Goal: Transaction & Acquisition: Purchase product/service

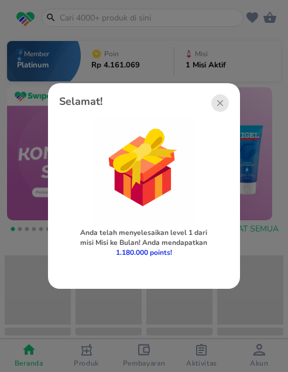
click at [143, 270] on span "Lihat misi yang selesai" at bounding box center [144, 269] width 152 height 9
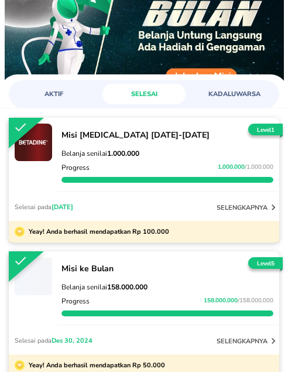
scroll to position [117, 0]
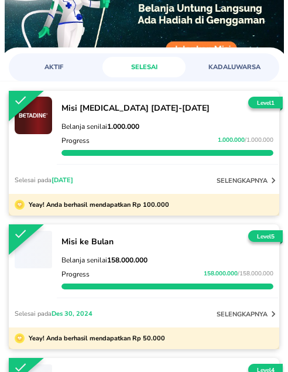
click at [53, 67] on span "AKTIF" at bounding box center [53, 67] width 69 height 9
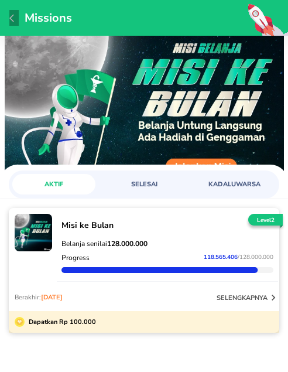
click at [12, 16] on icon "button" at bounding box center [11, 18] width 5 height 8
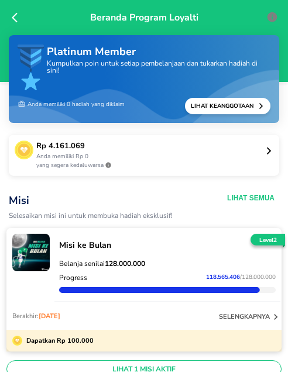
click at [12, 16] on icon at bounding box center [18, 18] width 12 height 12
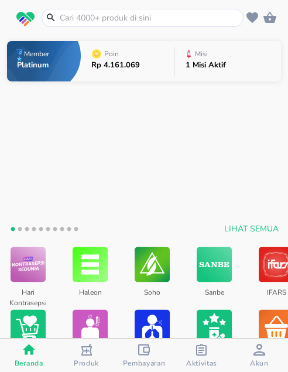
click at [117, 66] on p "Rp 4.161.069" at bounding box center [115, 65] width 49 height 8
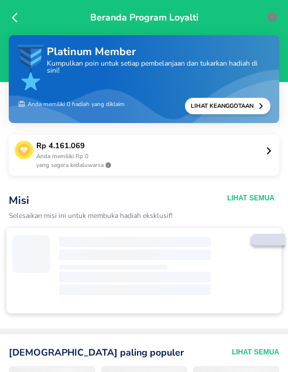
click at [236, 196] on button "Lihat Semua" at bounding box center [250, 197] width 47 height 9
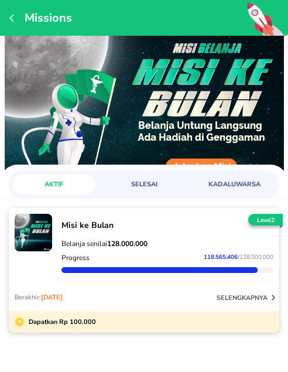
click at [241, 298] on p "selengkapnya" at bounding box center [242, 297] width 51 height 9
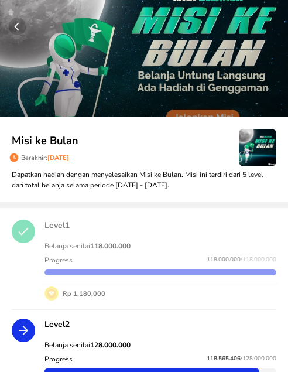
click at [18, 27] on circle "button" at bounding box center [18, 27] width 18 height 18
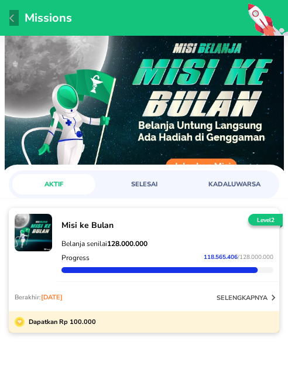
click at [10, 19] on icon "button" at bounding box center [13, 17] width 9 height 9
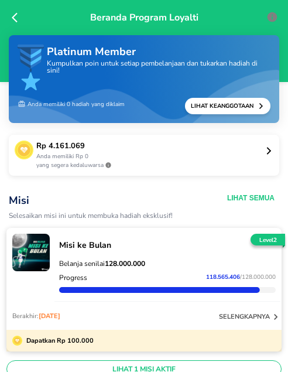
click at [10, 19] on div "Beranda Program Loyalti" at bounding box center [144, 41] width 288 height 82
click at [16, 13] on icon at bounding box center [15, 18] width 6 height 10
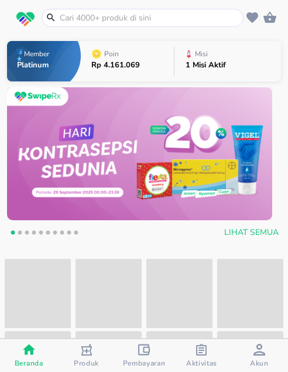
click at [100, 13] on input "text" at bounding box center [150, 18] width 182 height 12
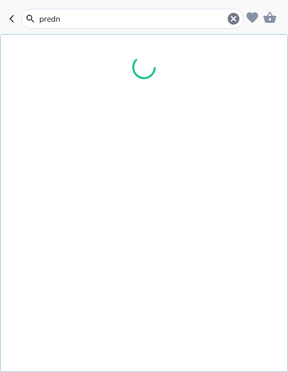
type input "predni"
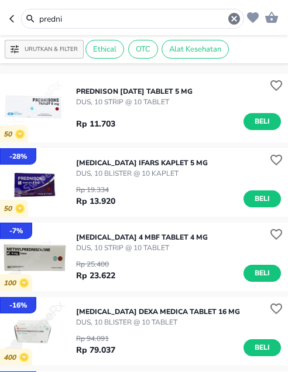
scroll to position [117, 0]
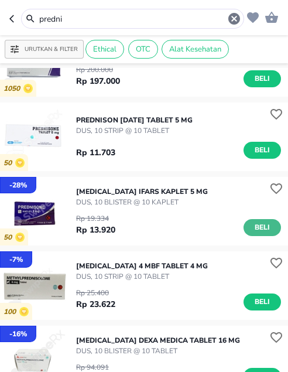
click at [259, 224] on span "Beli" at bounding box center [262, 227] width 20 height 12
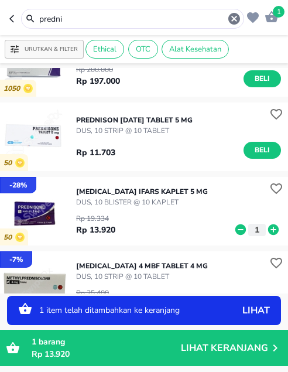
drag, startPoint x: 80, startPoint y: 14, endPoint x: 18, endPoint y: 9, distance: 61.7
click at [18, 9] on div "predni" at bounding box center [126, 19] width 235 height 20
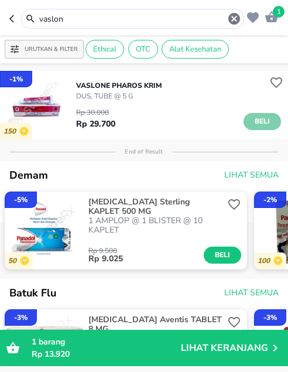
click at [252, 119] on span "Beli" at bounding box center [262, 121] width 20 height 12
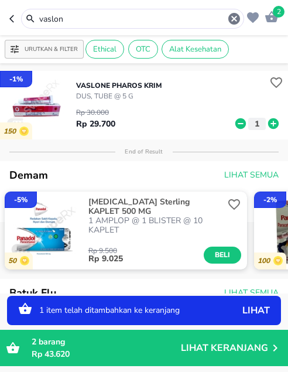
drag, startPoint x: 79, startPoint y: 20, endPoint x: 12, endPoint y: 11, distance: 67.3
click at [12, 11] on div "vaslon" at bounding box center [126, 19] width 235 height 20
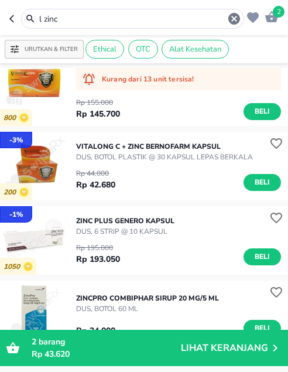
scroll to position [117, 0]
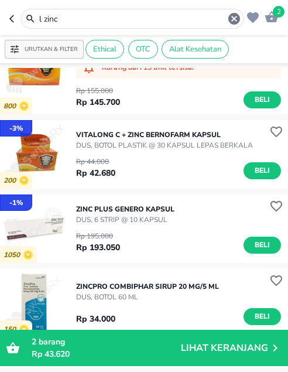
drag, startPoint x: 68, startPoint y: 22, endPoint x: 10, endPoint y: 14, distance: 59.1
click at [10, 14] on div "l zinc" at bounding box center [126, 19] width 235 height 20
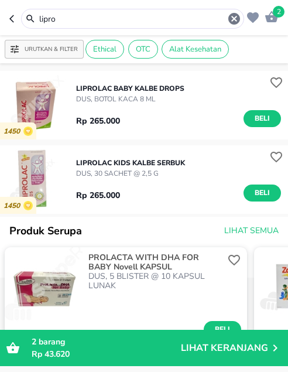
drag, startPoint x: 69, startPoint y: 19, endPoint x: -6, endPoint y: 12, distance: 75.3
click at [0, 0] on html "Halo Apotek Ilham Karangsatria [GEOGRAPHIC_DATA], selamat datang! 2 lipro Urutk…" at bounding box center [144, 0] width 288 height 0
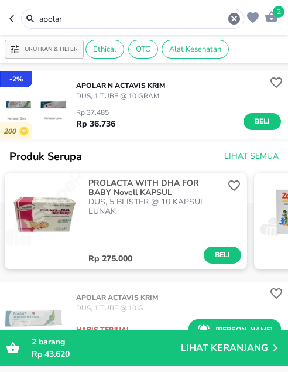
click at [252, 118] on span "Beli" at bounding box center [262, 121] width 20 height 12
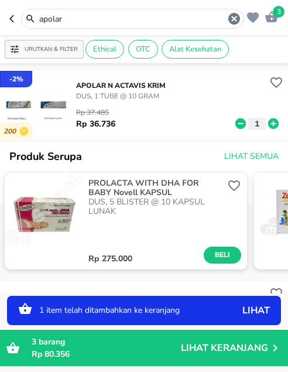
drag, startPoint x: 71, startPoint y: 18, endPoint x: -16, endPoint y: 14, distance: 86.7
click at [0, 0] on html "Halo Apotek Ilham Karangsatria [GEOGRAPHIC_DATA], selamat datang! 3 apolar Urut…" at bounding box center [144, 0] width 288 height 0
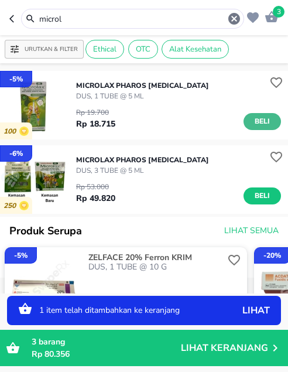
click at [263, 117] on span "Beli" at bounding box center [262, 121] width 20 height 12
click at [268, 122] on icon at bounding box center [273, 123] width 11 height 11
drag, startPoint x: 78, startPoint y: 20, endPoint x: 5, endPoint y: 10, distance: 73.9
click at [5, 10] on header "6 microl" at bounding box center [144, 17] width 288 height 35
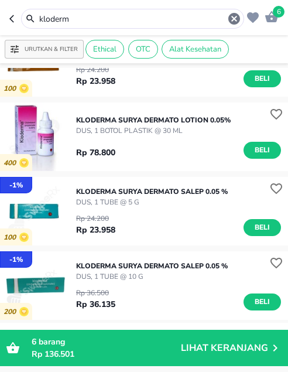
scroll to position [176, 0]
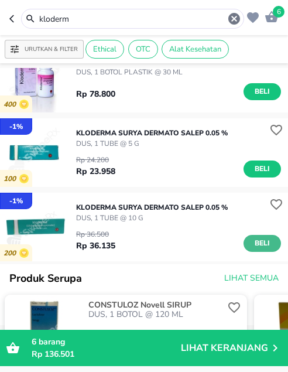
click at [259, 238] on span "Beli" at bounding box center [262, 243] width 20 height 12
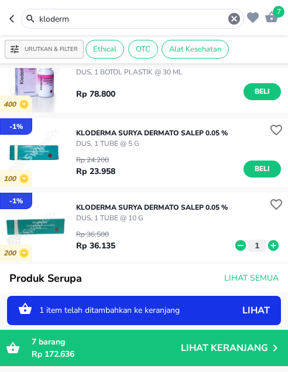
drag, startPoint x: 78, startPoint y: 20, endPoint x: 9, endPoint y: 10, distance: 70.5
click at [11, 9] on div "kloderm" at bounding box center [126, 19] width 235 height 20
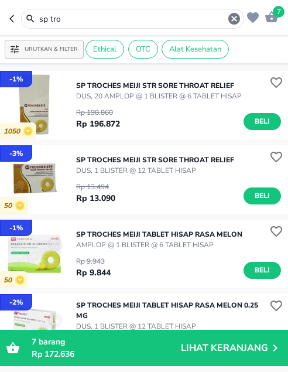
scroll to position [59, 0]
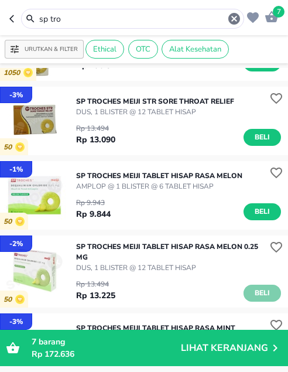
click at [252, 293] on span "Beli" at bounding box center [262, 293] width 20 height 12
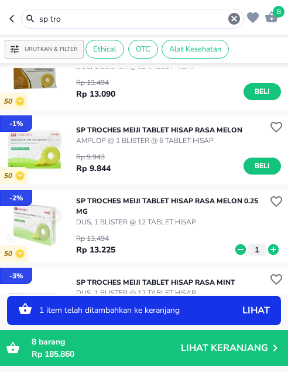
scroll to position [176, 0]
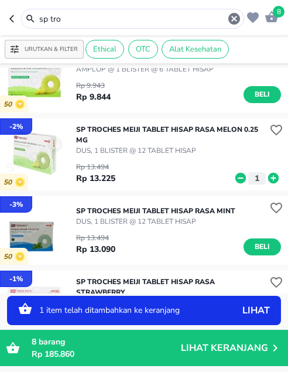
click at [268, 177] on icon at bounding box center [273, 178] width 11 height 11
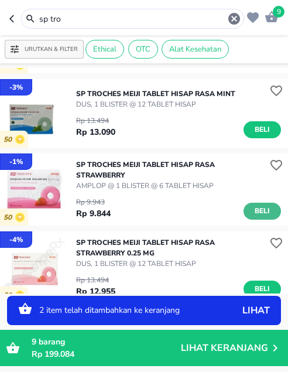
scroll to position [351, 0]
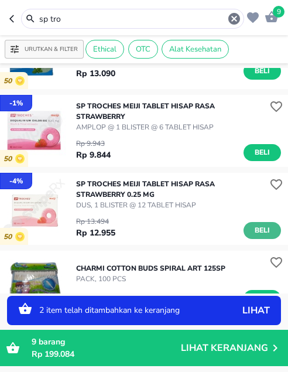
click at [255, 229] on span "Beli" at bounding box center [262, 230] width 20 height 12
click at [268, 233] on icon at bounding box center [273, 232] width 11 height 11
drag, startPoint x: 76, startPoint y: 18, endPoint x: 16, endPoint y: 23, distance: 59.3
click at [20, 21] on div "sp tro" at bounding box center [126, 19] width 235 height 20
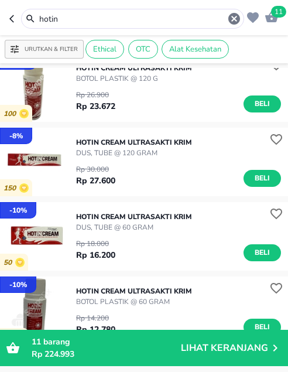
scroll to position [585, 0]
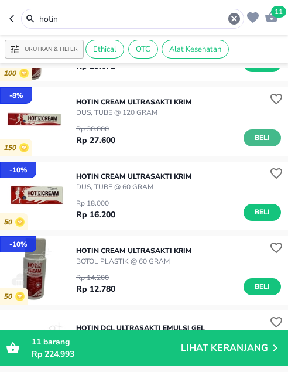
click at [254, 133] on span "Beli" at bounding box center [262, 138] width 20 height 12
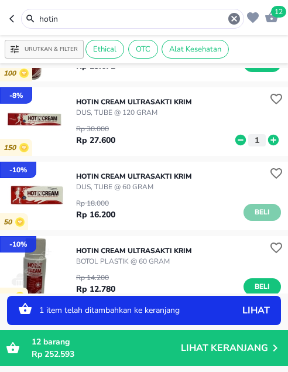
click at [264, 204] on button "Beli" at bounding box center [262, 212] width 37 height 17
click at [268, 209] on icon at bounding box center [273, 214] width 11 height 11
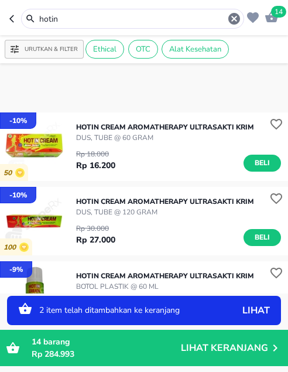
scroll to position [0, 0]
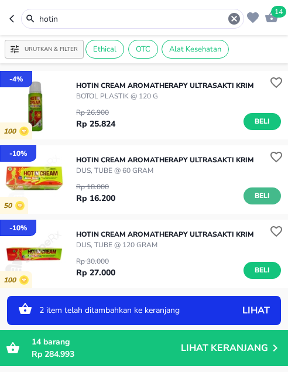
click at [252, 193] on span "Beli" at bounding box center [262, 196] width 20 height 12
click at [268, 198] on icon at bounding box center [273, 198] width 11 height 11
drag, startPoint x: 69, startPoint y: 20, endPoint x: 0, endPoint y: 21, distance: 69.1
click at [0, 0] on html "Halo Apotek Ilham Karangsatria [GEOGRAPHIC_DATA], selamat datang! 16 hotin Urut…" at bounding box center [144, 0] width 288 height 0
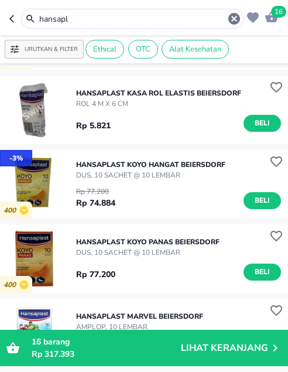
scroll to position [1261, 0]
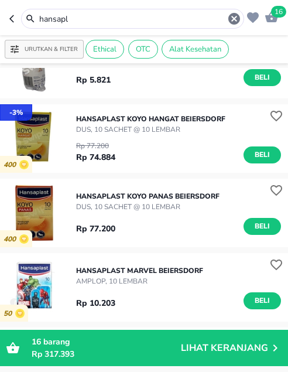
drag, startPoint x: 80, startPoint y: 19, endPoint x: 9, endPoint y: 19, distance: 70.8
click at [9, 19] on div "hansapl" at bounding box center [126, 19] width 235 height 20
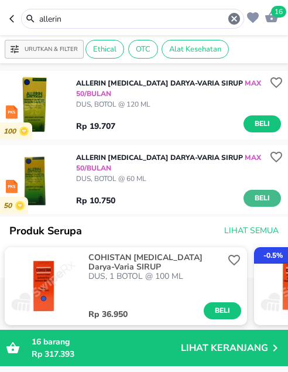
click at [252, 196] on span "Beli" at bounding box center [262, 198] width 20 height 12
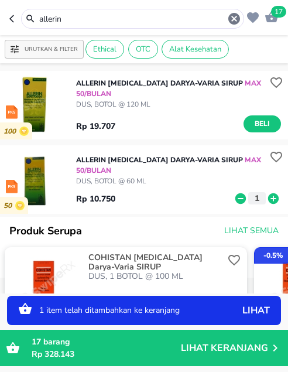
click at [266, 200] on icon at bounding box center [273, 198] width 15 height 13
drag, startPoint x: 50, startPoint y: 18, endPoint x: -8, endPoint y: 22, distance: 58.7
click at [0, 0] on html "Halo Apotek Ilham Karangsatria [GEOGRAPHIC_DATA], selamat datang! 18 allerin Ur…" at bounding box center [144, 0] width 288 height 0
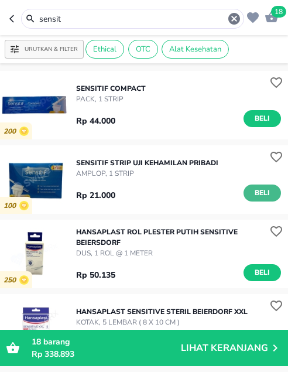
click at [254, 196] on span "Beli" at bounding box center [262, 193] width 20 height 12
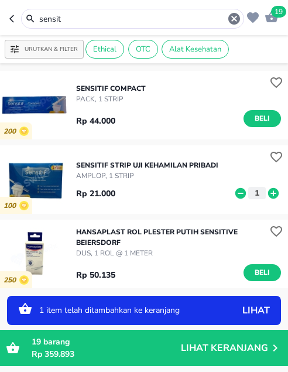
click at [266, 196] on icon at bounding box center [273, 193] width 15 height 13
drag, startPoint x: 76, startPoint y: 18, endPoint x: -6, endPoint y: 9, distance: 81.8
click at [0, 0] on html "Halo Apotek Ilham Karangsatria [GEOGRAPHIC_DATA], selamat datang! 20 sensit Uru…" at bounding box center [144, 0] width 288 height 0
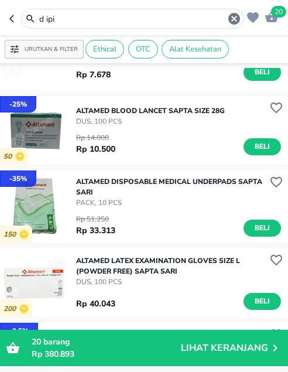
scroll to position [820, 0]
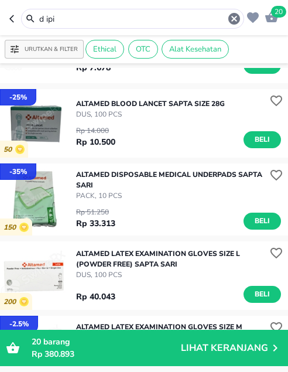
drag, startPoint x: 71, startPoint y: 20, endPoint x: 19, endPoint y: 36, distance: 55.0
click at [19, 36] on div "20 d ipi Urutkan & Filter Ethical OTC Alat Kesehatan - 14 % [MEDICAL_DATA] 70% …" at bounding box center [144, 186] width 288 height 372
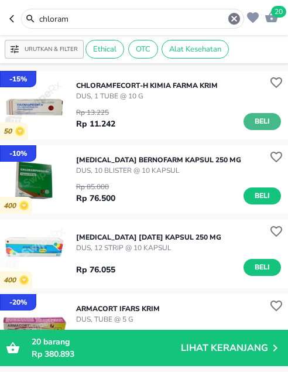
click at [252, 125] on span "Beli" at bounding box center [262, 121] width 20 height 12
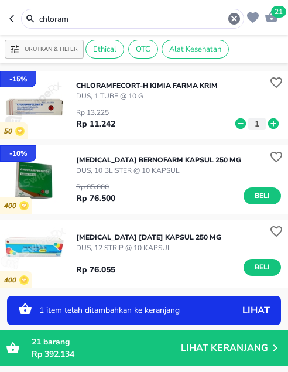
click at [266, 125] on icon at bounding box center [273, 123] width 15 height 13
click at [268, 125] on icon at bounding box center [273, 123] width 11 height 11
drag, startPoint x: 81, startPoint y: 20, endPoint x: 5, endPoint y: 33, distance: 77.3
click at [5, 33] on header "24 chloram" at bounding box center [144, 17] width 288 height 35
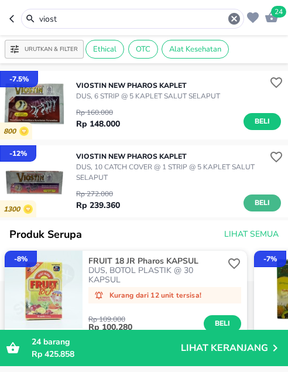
click at [263, 201] on span "Beli" at bounding box center [262, 203] width 20 height 12
drag, startPoint x: 76, startPoint y: 23, endPoint x: 7, endPoint y: 11, distance: 69.6
click at [7, 11] on header "25 viost" at bounding box center [144, 17] width 288 height 35
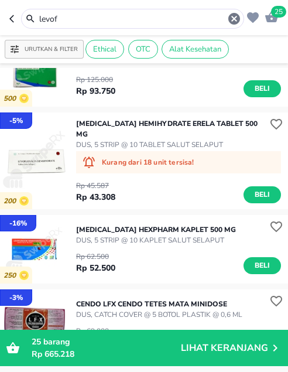
scroll to position [59, 0]
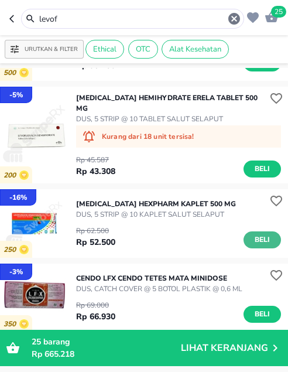
click at [252, 236] on span "Beli" at bounding box center [262, 240] width 20 height 12
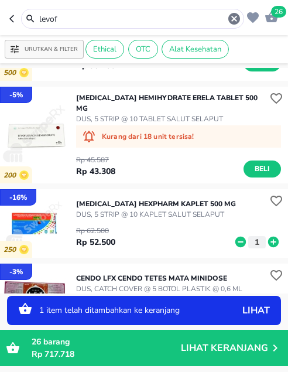
drag, startPoint x: 75, startPoint y: 25, endPoint x: 18, endPoint y: 15, distance: 58.1
click at [18, 15] on div "levof" at bounding box center [126, 19] width 235 height 20
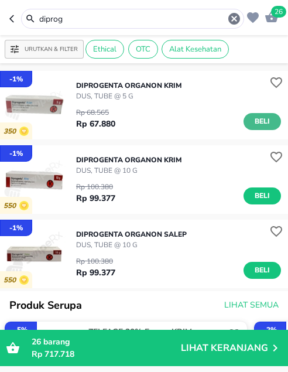
click at [252, 120] on span "Beli" at bounding box center [262, 121] width 20 height 12
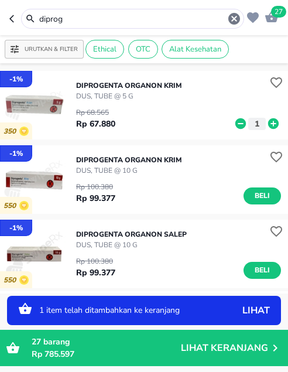
drag, startPoint x: 88, startPoint y: 18, endPoint x: -25, endPoint y: 7, distance: 113.5
click at [0, 0] on html "Halo Apotek Ilham Karangsatria [GEOGRAPHIC_DATA], selamat datang! 27 diprog Uru…" at bounding box center [144, 0] width 288 height 0
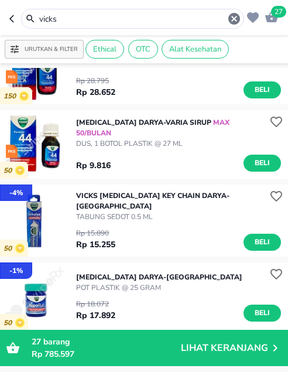
scroll to position [410, 0]
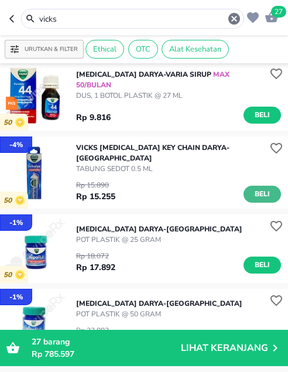
click at [259, 188] on span "Beli" at bounding box center [262, 194] width 20 height 12
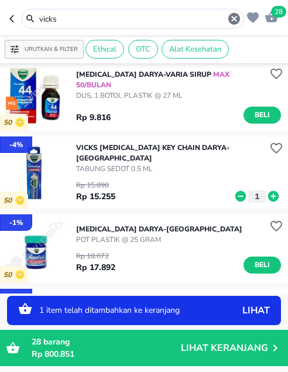
click at [268, 191] on icon at bounding box center [273, 196] width 11 height 11
drag, startPoint x: 59, startPoint y: 20, endPoint x: -16, endPoint y: 9, distance: 76.3
click at [0, 0] on html "Halo Apotek Ilham Karangsatria [GEOGRAPHIC_DATA], selamat datang! 29 vicks Urut…" at bounding box center [144, 0] width 288 height 0
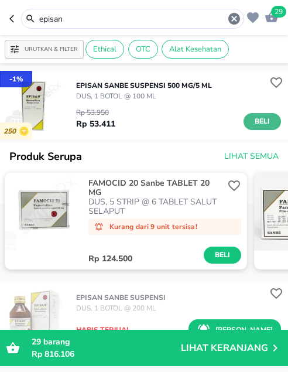
click at [252, 122] on span "Beli" at bounding box center [262, 121] width 20 height 12
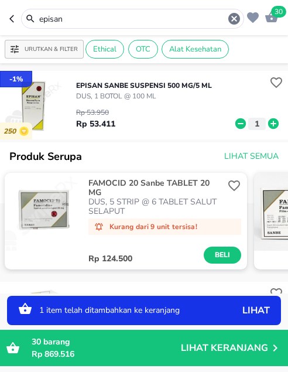
drag, startPoint x: 81, startPoint y: 15, endPoint x: 24, endPoint y: 11, distance: 57.5
click at [24, 11] on div "episan" at bounding box center [132, 19] width 223 height 20
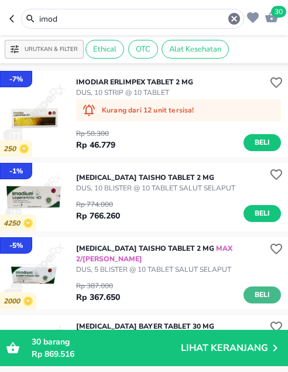
click at [256, 289] on span "Beli" at bounding box center [262, 295] width 20 height 12
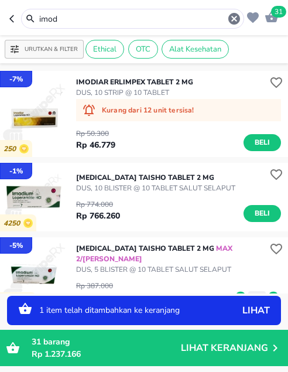
drag, startPoint x: 41, startPoint y: 23, endPoint x: -6, endPoint y: 20, distance: 47.5
click at [0, 0] on html "Halo Apotek Ilham Karangsatria [GEOGRAPHIC_DATA], selamat datang! 31 imod Urutk…" at bounding box center [144, 0] width 288 height 0
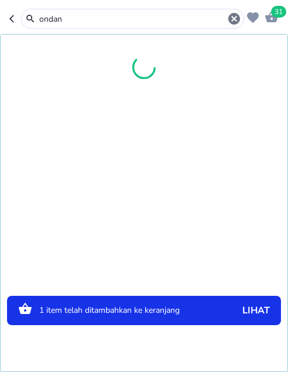
type input "ondan"
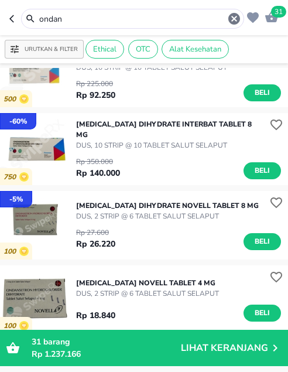
scroll to position [351, 0]
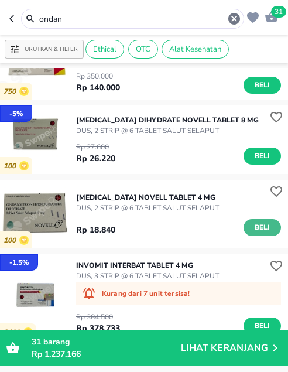
click at [264, 236] on button "Beli" at bounding box center [262, 227] width 37 height 17
